Goal: Navigation & Orientation: Find specific page/section

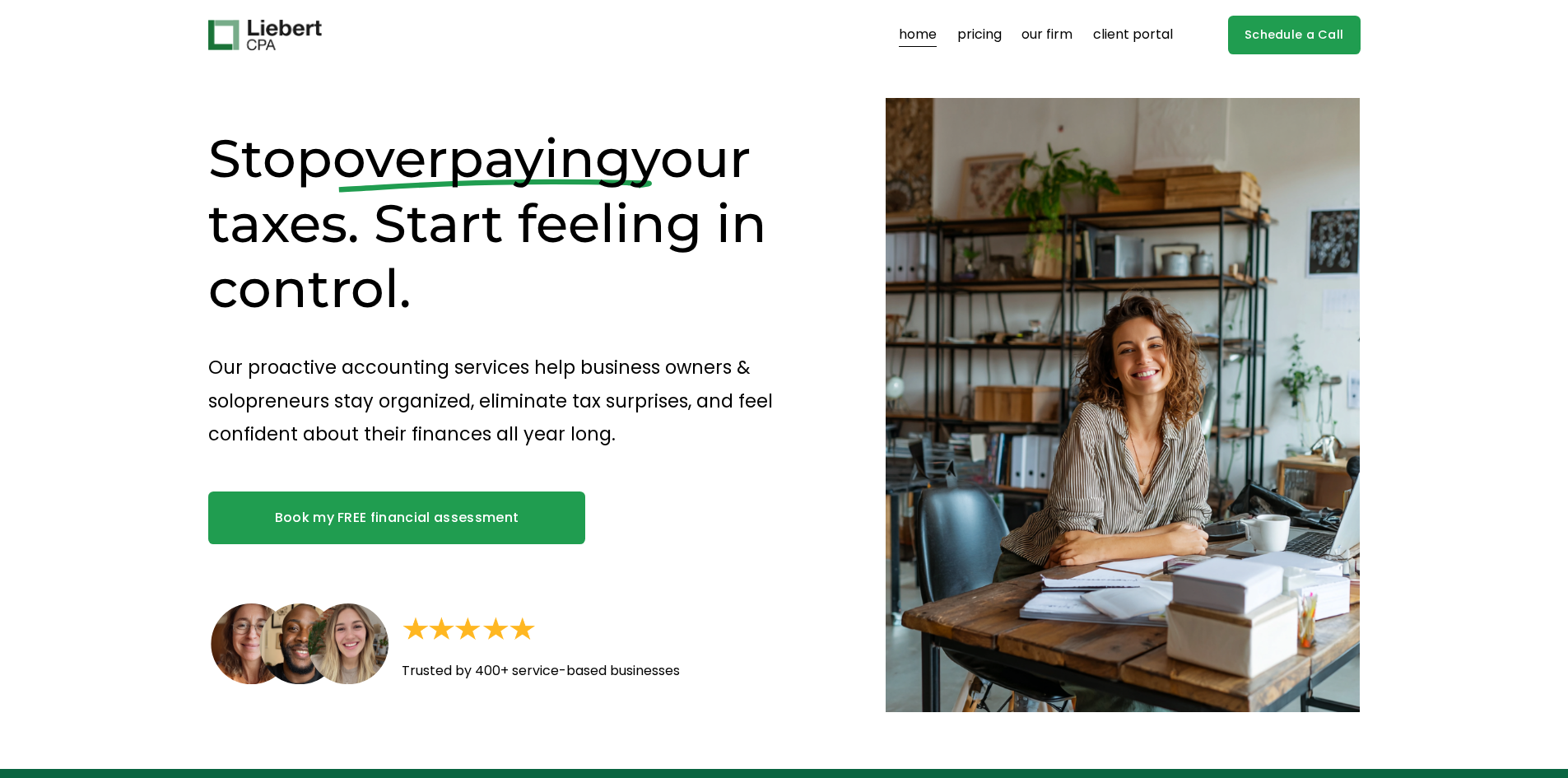
drag, startPoint x: 275, startPoint y: 45, endPoint x: 286, endPoint y: 45, distance: 11.0
click at [275, 45] on img at bounding box center [265, 36] width 113 height 31
drag, startPoint x: 1059, startPoint y: 35, endPoint x: 1049, endPoint y: 35, distance: 10.0
click at [1059, 35] on link "our firm" at bounding box center [1047, 36] width 51 height 26
